Goal: Task Accomplishment & Management: Manage account settings

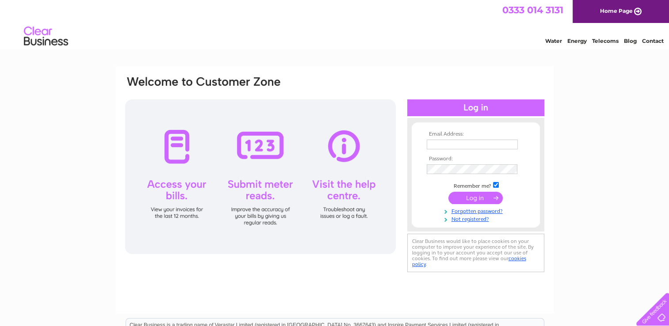
type input "info@kikiboutique.co.uk"
click at [476, 200] on input "submit" at bounding box center [475, 198] width 54 height 12
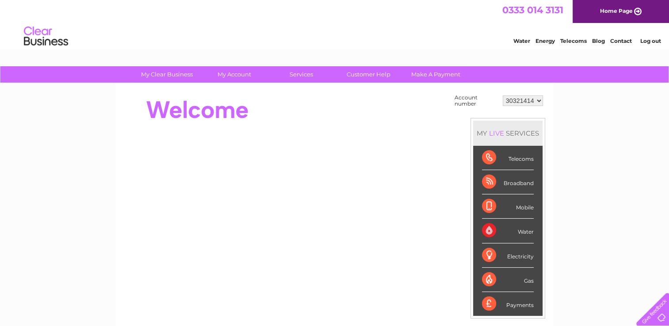
click at [526, 231] on div "Water" at bounding box center [508, 231] width 52 height 24
click at [485, 233] on div "Water" at bounding box center [508, 231] width 52 height 24
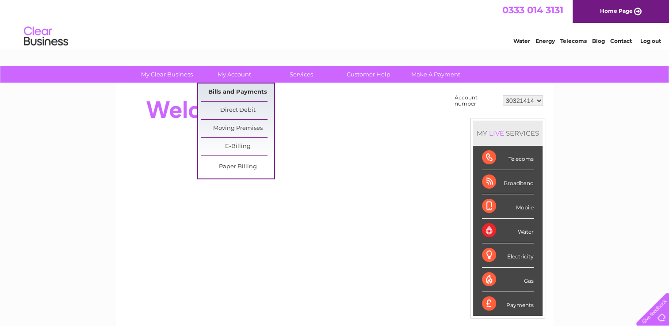
click at [240, 88] on link "Bills and Payments" at bounding box center [237, 93] width 73 height 18
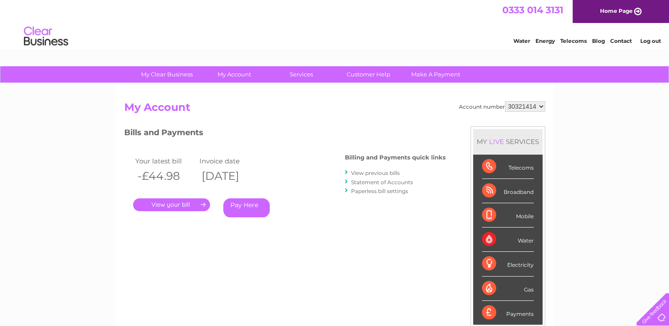
click at [189, 205] on link "." at bounding box center [171, 205] width 77 height 13
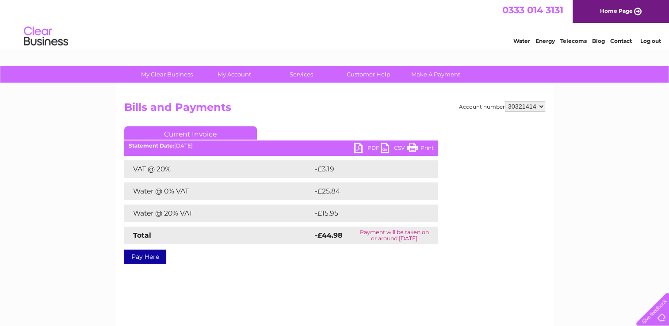
click at [359, 146] on link "PDF" at bounding box center [367, 149] width 27 height 13
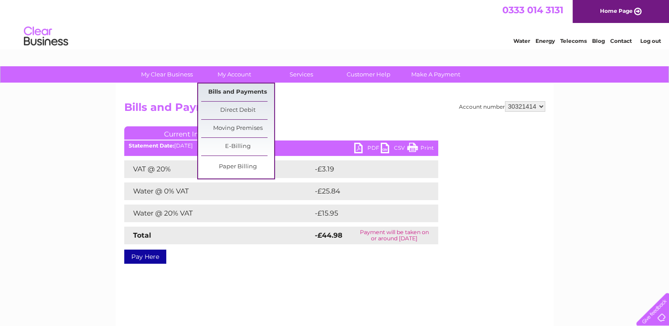
click at [238, 92] on link "Bills and Payments" at bounding box center [237, 93] width 73 height 18
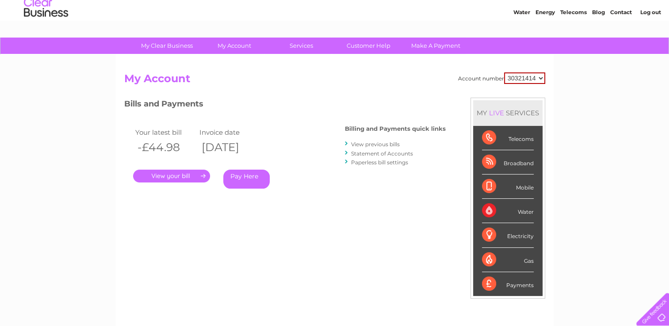
scroll to position [44, 0]
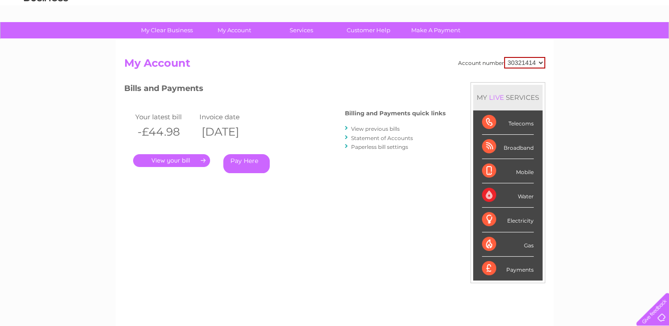
click at [379, 128] on link "View previous bills" at bounding box center [375, 129] width 49 height 7
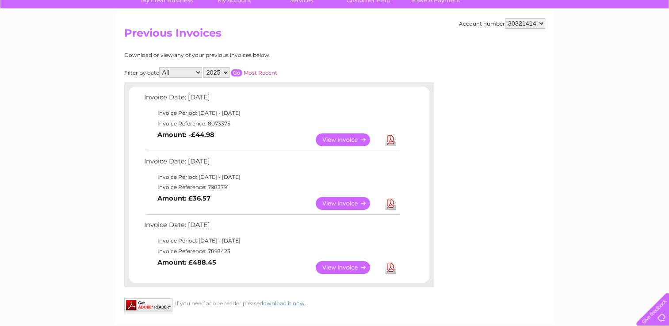
scroll to position [88, 0]
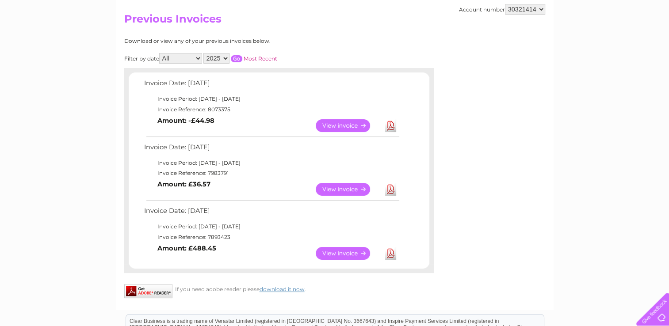
click at [339, 189] on link "View" at bounding box center [348, 189] width 65 height 13
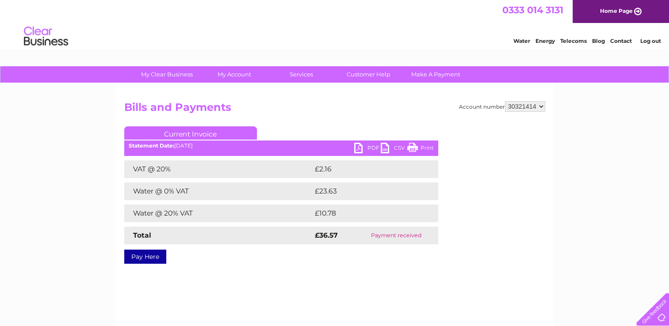
click at [364, 145] on link "PDF" at bounding box center [367, 149] width 27 height 13
